Goal: Check status: Check status

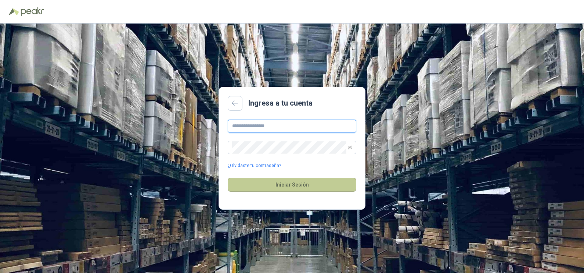
type input "**********"
click at [287, 183] on button "Iniciar Sesión" at bounding box center [292, 184] width 129 height 14
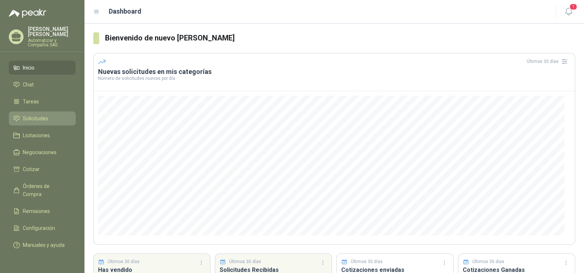
click at [41, 111] on link "Solicitudes" at bounding box center [42, 118] width 67 height 14
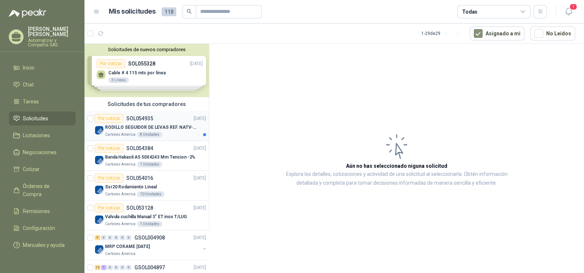
click at [140, 118] on p "SOL054935" at bounding box center [139, 118] width 27 height 5
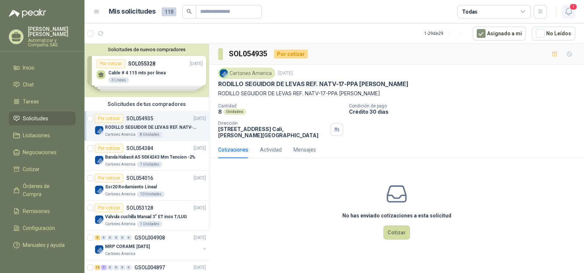
click at [568, 9] on icon "button" at bounding box center [568, 11] width 9 height 9
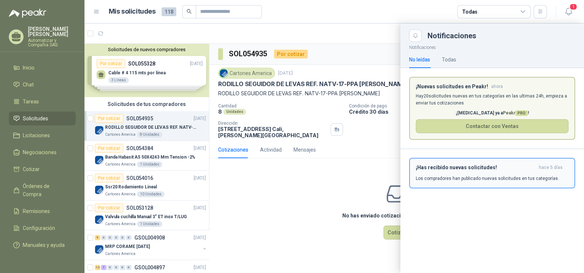
click at [450, 171] on div "¡Has recibido nuevas solicitudes! [DATE] Los compradores han publicado nuevas s…" at bounding box center [492, 172] width 153 height 17
